Goal: Task Accomplishment & Management: Manage account settings

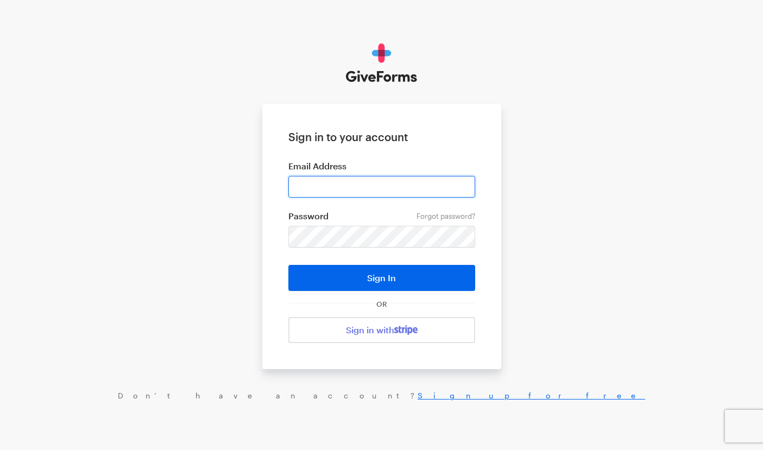
type input "[EMAIL_ADDRESS][DOMAIN_NAME]"
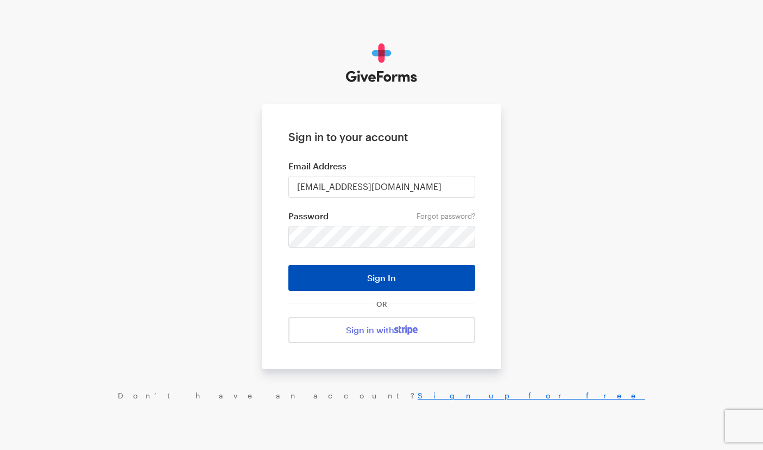
click at [356, 274] on button "Sign In" at bounding box center [381, 278] width 187 height 26
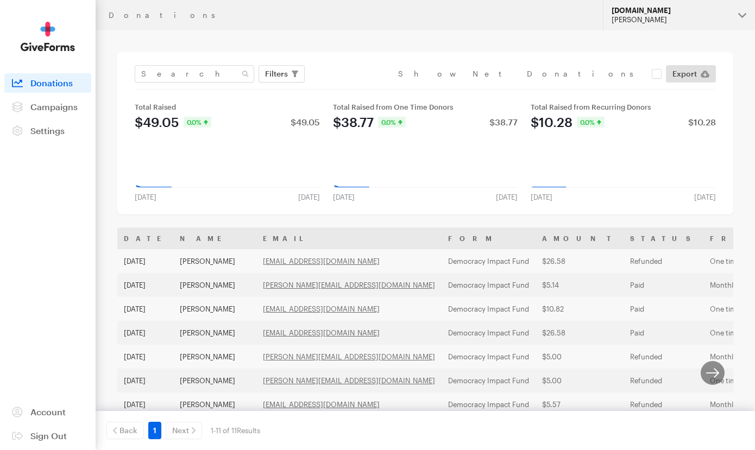
click at [737, 18] on button "JustFund.Us Melody Lee" at bounding box center [679, 15] width 152 height 30
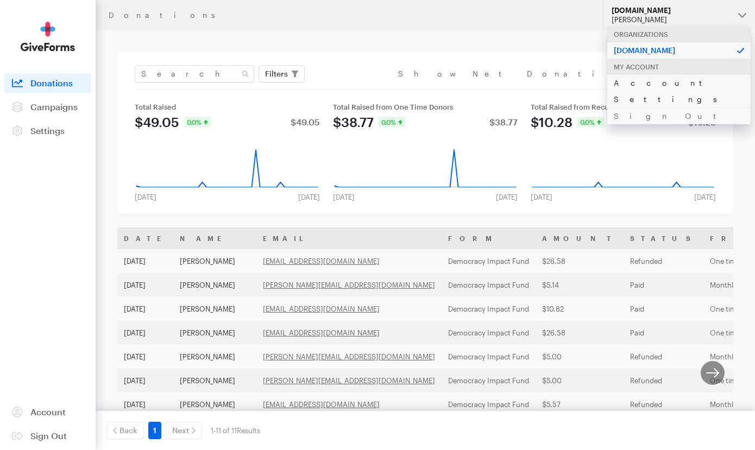
click at [652, 86] on link "Account Settings" at bounding box center [678, 90] width 143 height 33
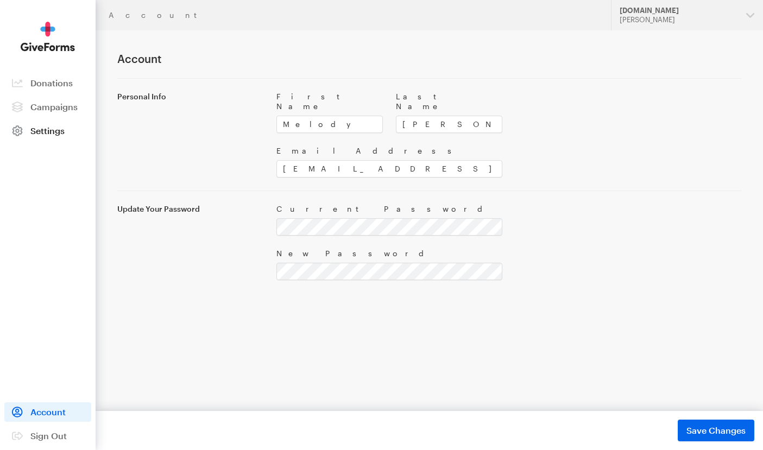
click at [46, 133] on span "Settings" at bounding box center [47, 130] width 34 height 10
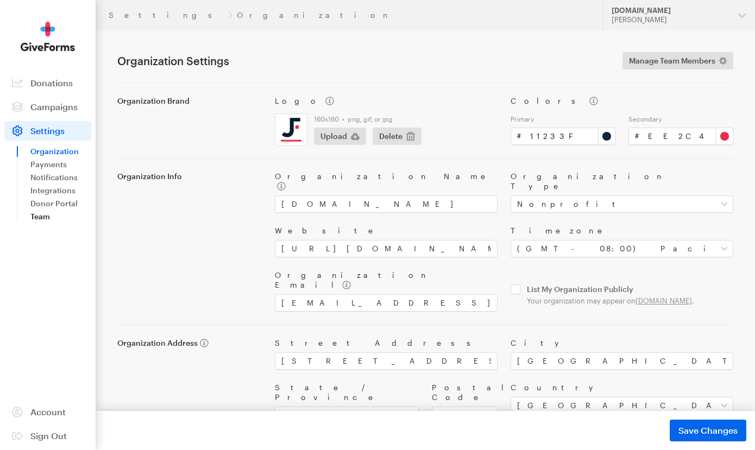
click at [47, 218] on link "Team" at bounding box center [60, 216] width 61 height 13
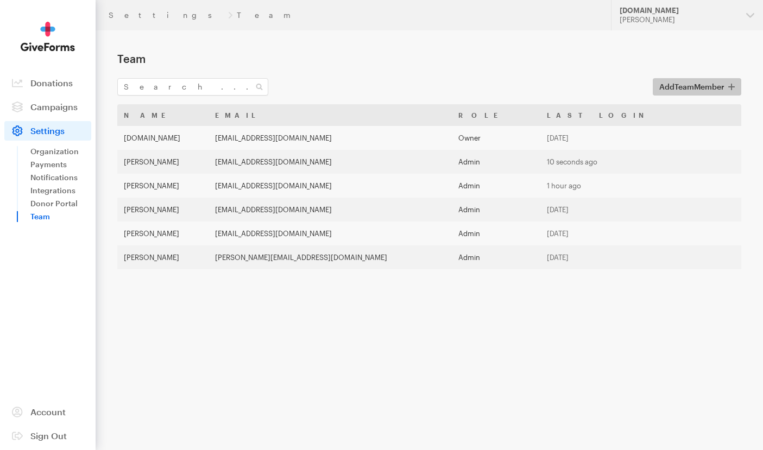
click at [733, 85] on icon "button" at bounding box center [732, 87] width 7 height 9
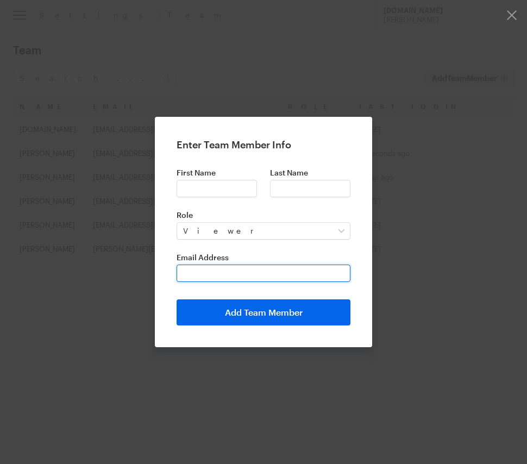
paste input "adm-nwcr-it@justfund.us"
type input "adm-nwcr-it@justfund.us"
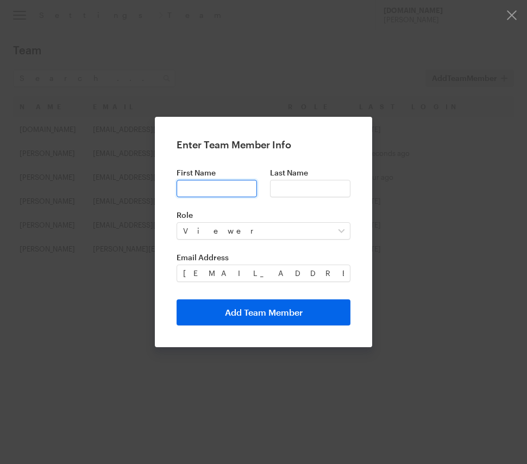
click at [206, 186] on input "First Name" at bounding box center [217, 188] width 80 height 17
type input "Net"
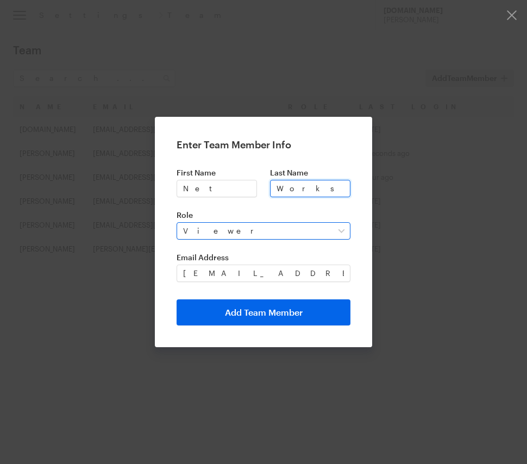
type input "Works"
select select "admin"
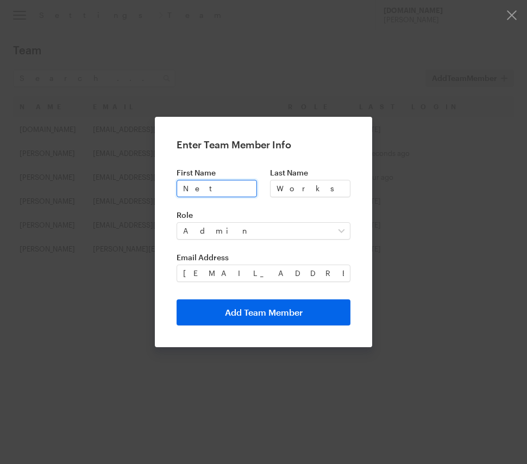
click at [204, 187] on input "Net" at bounding box center [217, 188] width 80 height 17
type input "Jules"
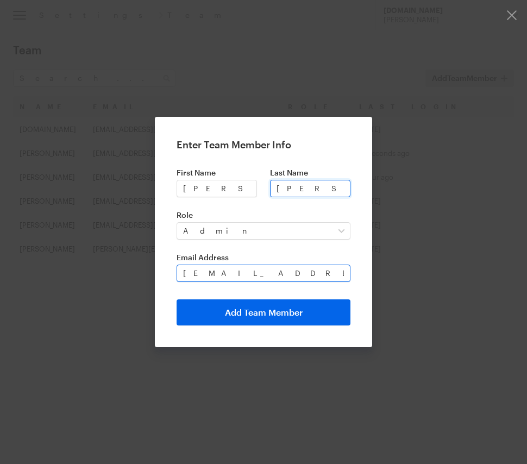
type input "Kim"
click at [233, 276] on input "adm-nwcr-it@justfund.us" at bounding box center [264, 273] width 174 height 17
click at [236, 274] on input "adm-nwcr-it@justfund.us" at bounding box center [264, 273] width 174 height 17
click at [237, 273] on input "adm-nwcr-it@justfund.us" at bounding box center [264, 273] width 174 height 17
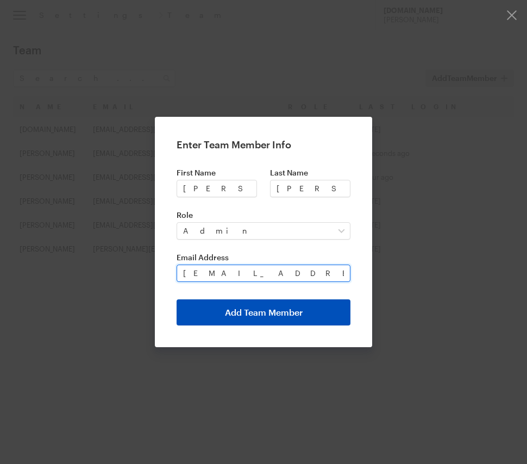
type input "jkim@justfund.us"
click at [260, 315] on button "Add Team Member" at bounding box center [264, 312] width 174 height 26
